Goal: Transaction & Acquisition: Purchase product/service

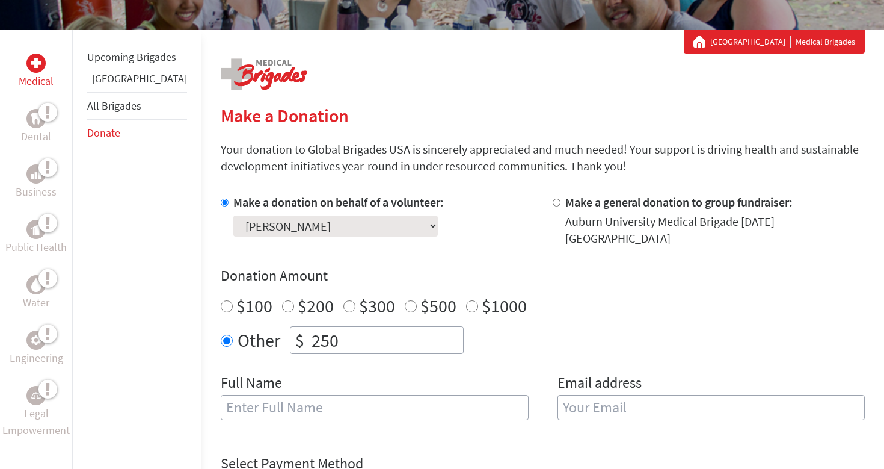
scroll to position [186, 0]
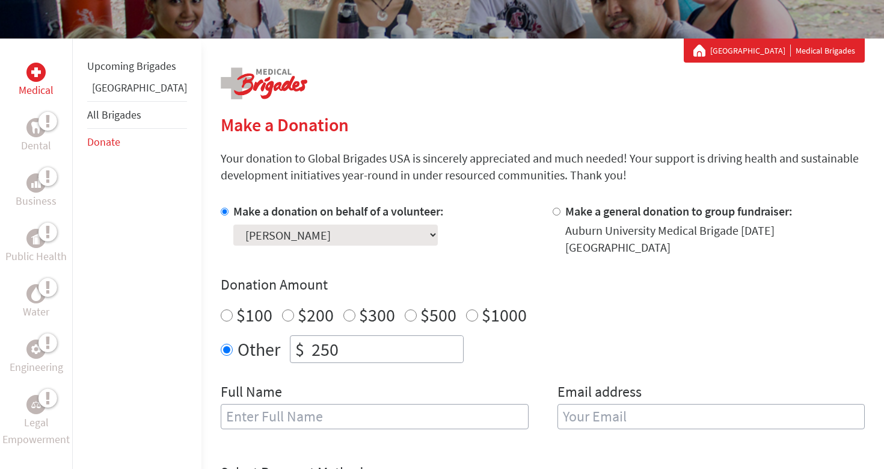
click at [109, 94] on link "[GEOGRAPHIC_DATA]" at bounding box center [139, 88] width 95 height 14
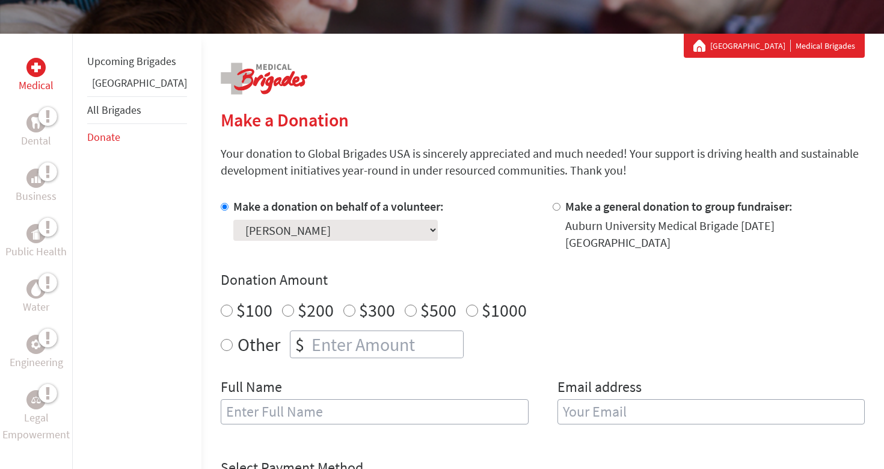
scroll to position [205, 0]
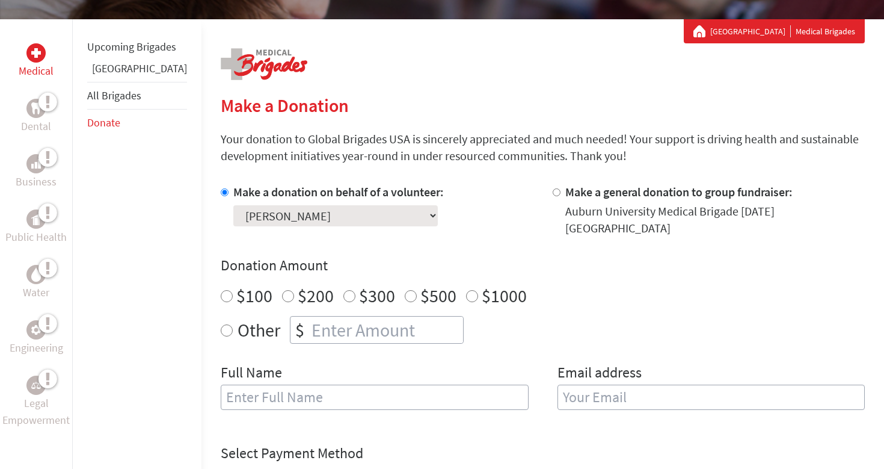
radio input "true"
click at [309, 316] on input "number" at bounding box center [386, 329] width 154 height 26
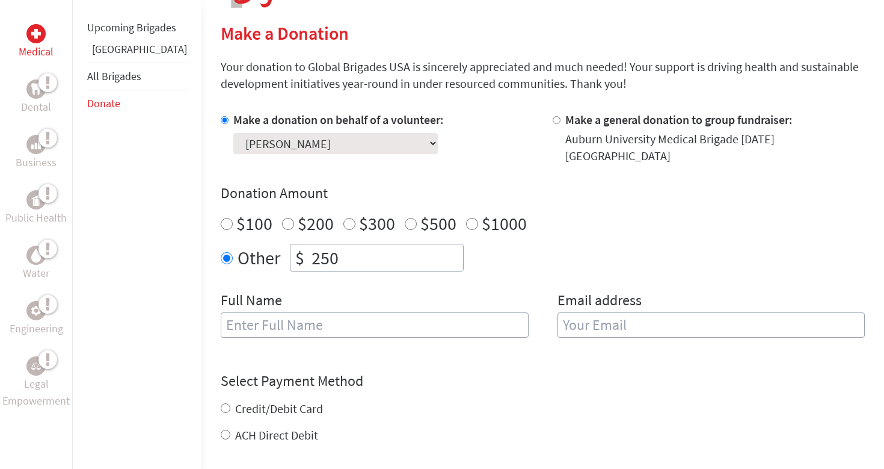
scroll to position [339, 0]
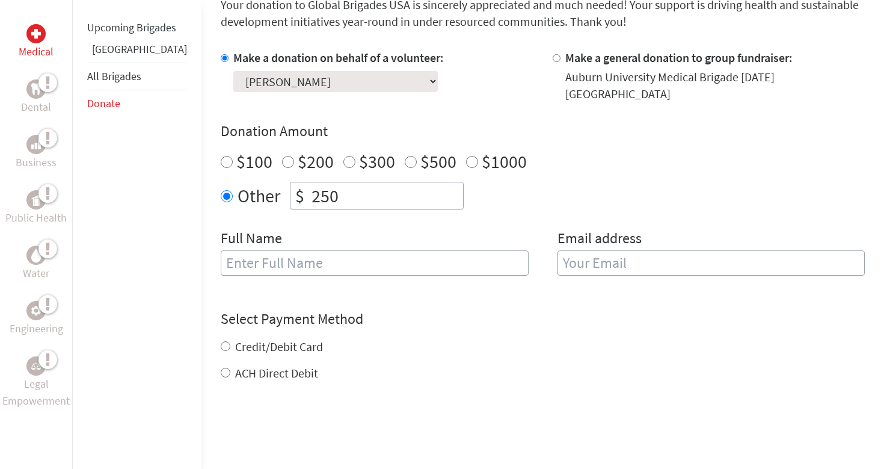
type input "250"
type input "[PERSON_NAME]"
click at [535, 256] on div "Full Name [PERSON_NAME] Email address" at bounding box center [543, 259] width 644 height 61
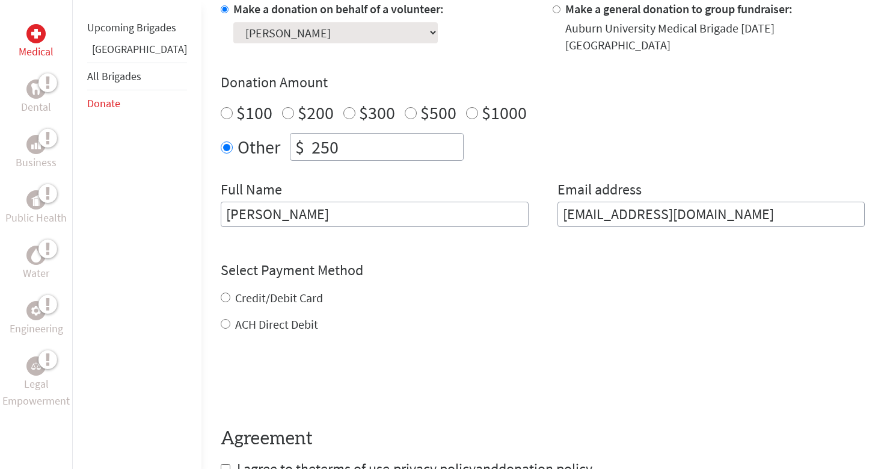
scroll to position [408, 0]
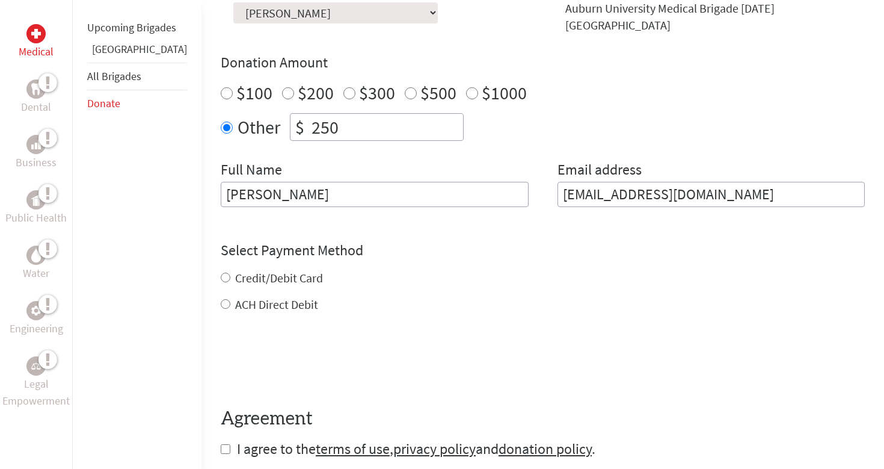
type input "[EMAIL_ADDRESS][DOMAIN_NAME]"
click at [221, 270] on div "Credit/Debit Card ACH Direct Debit" at bounding box center [543, 291] width 644 height 43
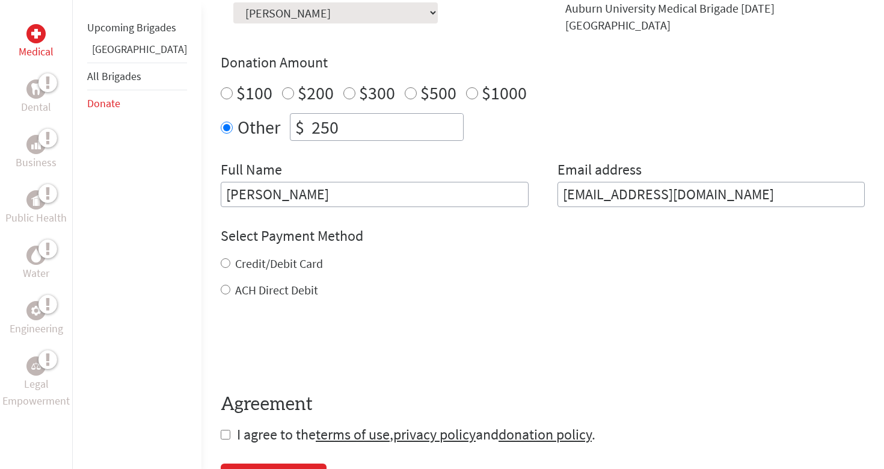
click at [221, 258] on input "Credit/Debit Card" at bounding box center [226, 263] width 10 height 10
radio input "true"
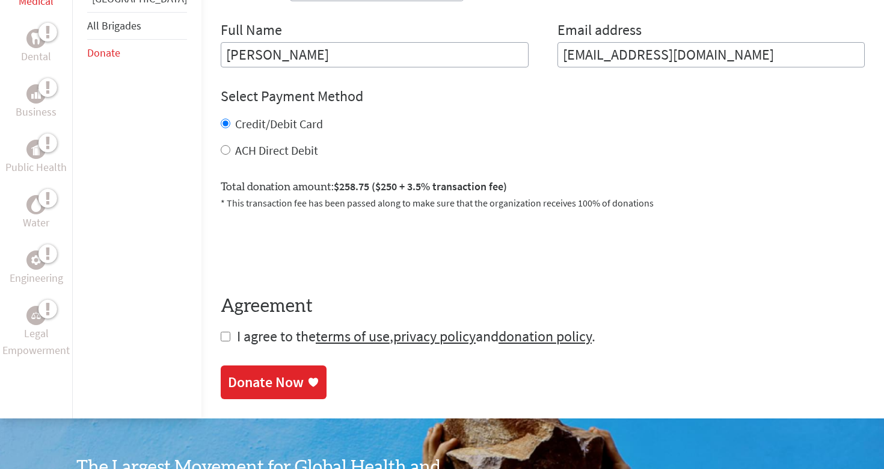
scroll to position [575, 0]
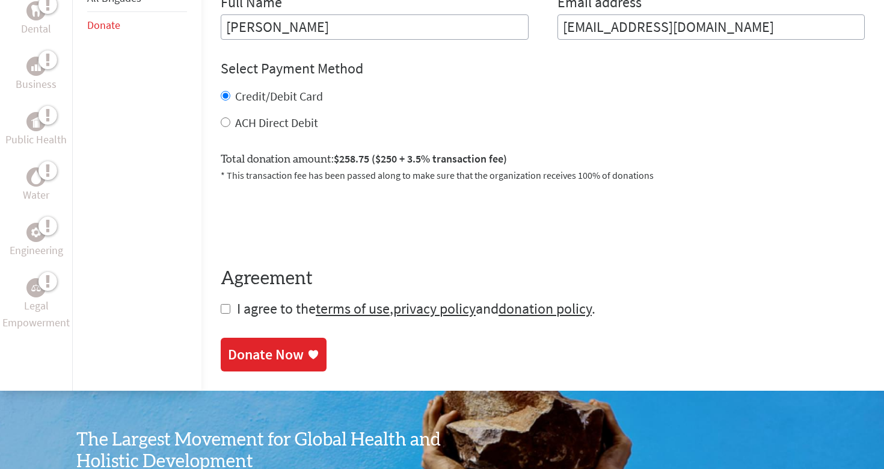
click at [221, 304] on input "checkbox" at bounding box center [226, 309] width 10 height 10
checkbox input "true"
click at [228, 346] on div "Donate Now" at bounding box center [266, 355] width 76 height 19
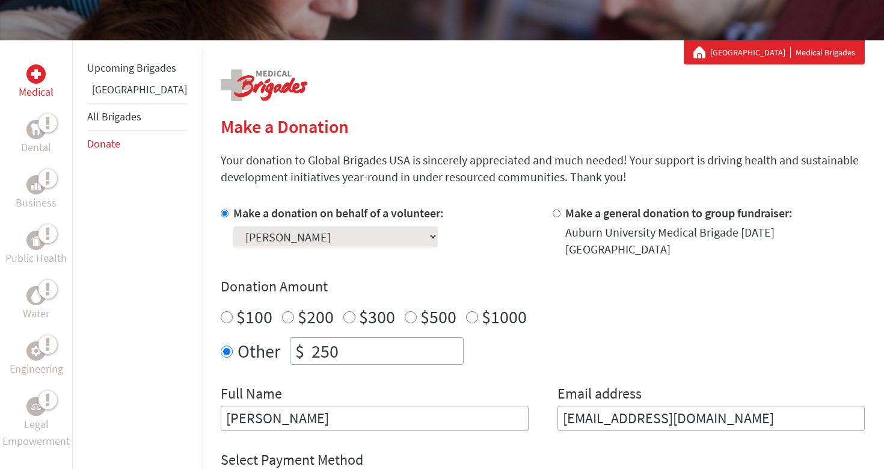
scroll to position [298, 0]
